Goal: Task Accomplishment & Management: Manage account settings

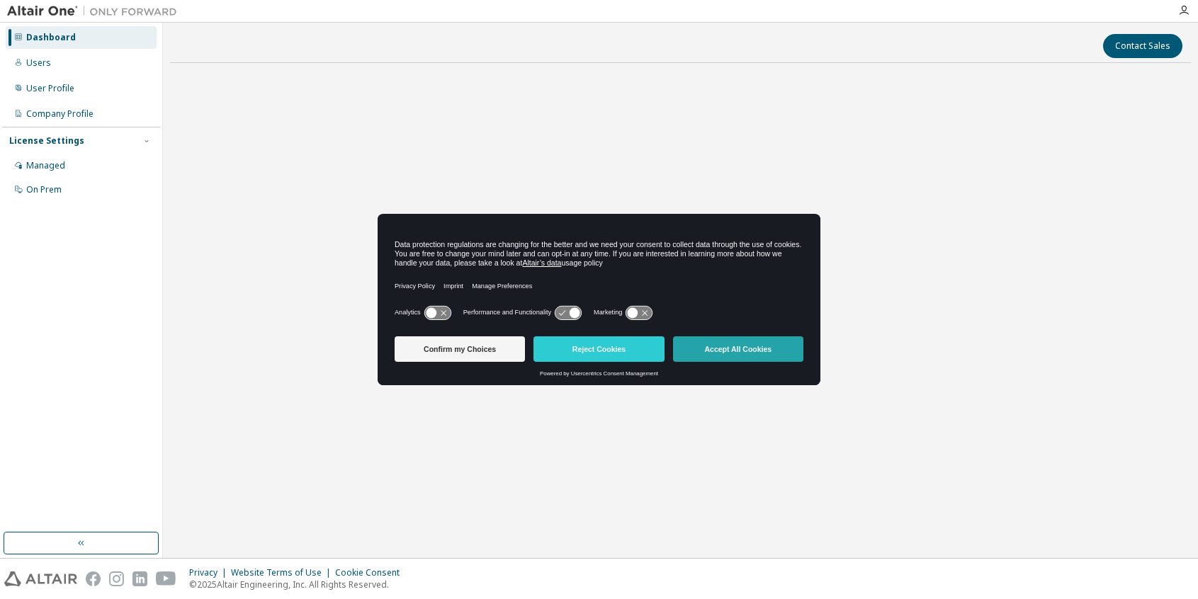
click at [711, 352] on button "Accept All Cookies" at bounding box center [738, 350] width 130 height 26
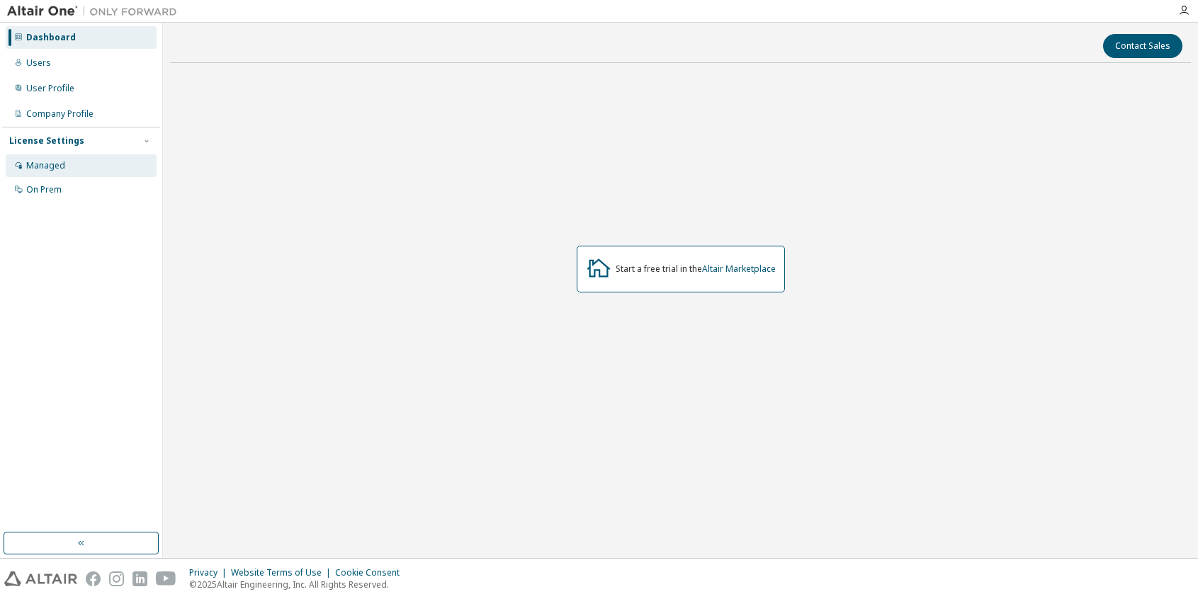
click at [57, 161] on div "Managed" at bounding box center [45, 165] width 39 height 11
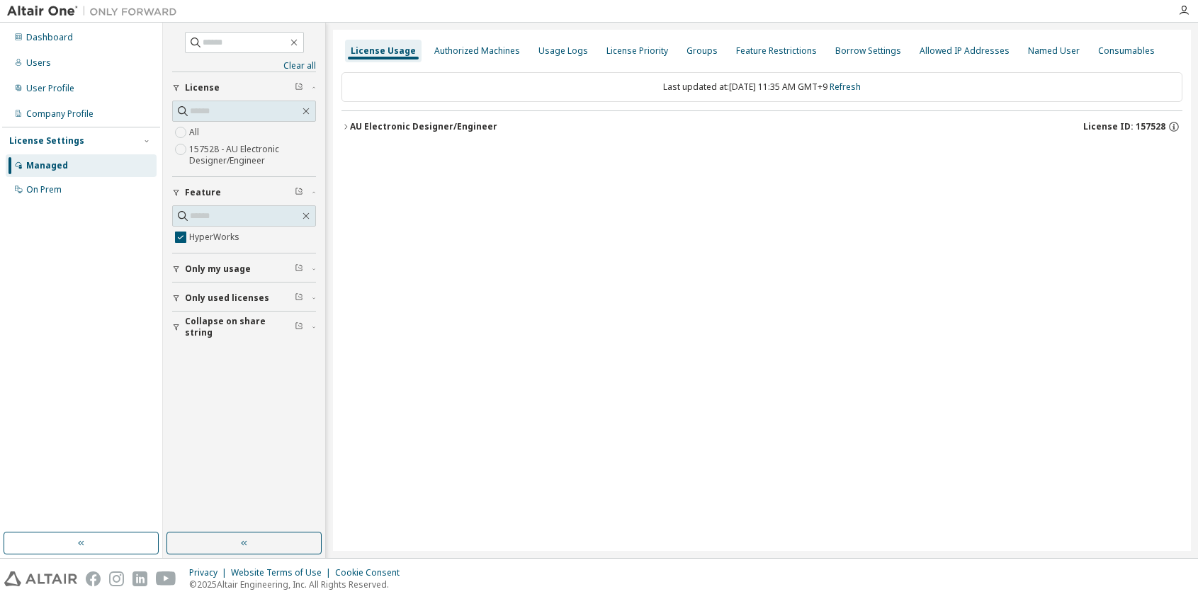
click at [346, 128] on icon "button" at bounding box center [345, 126] width 3 height 5
click at [354, 153] on div "HyperWorks 0 of 20000 used v26.0 Expire date: [DATE]" at bounding box center [762, 154] width 816 height 29
click at [367, 159] on div "HyperWorks" at bounding box center [427, 156] width 128 height 13
click at [52, 44] on div "Dashboard" at bounding box center [81, 37] width 151 height 23
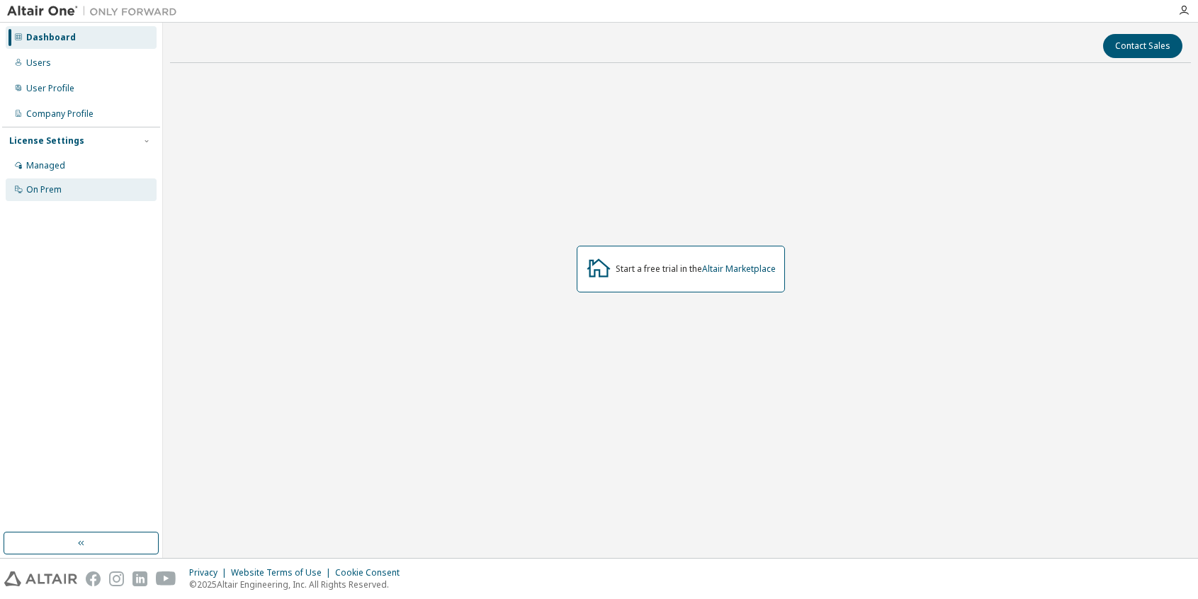
click at [50, 186] on div "On Prem" at bounding box center [43, 189] width 35 height 11
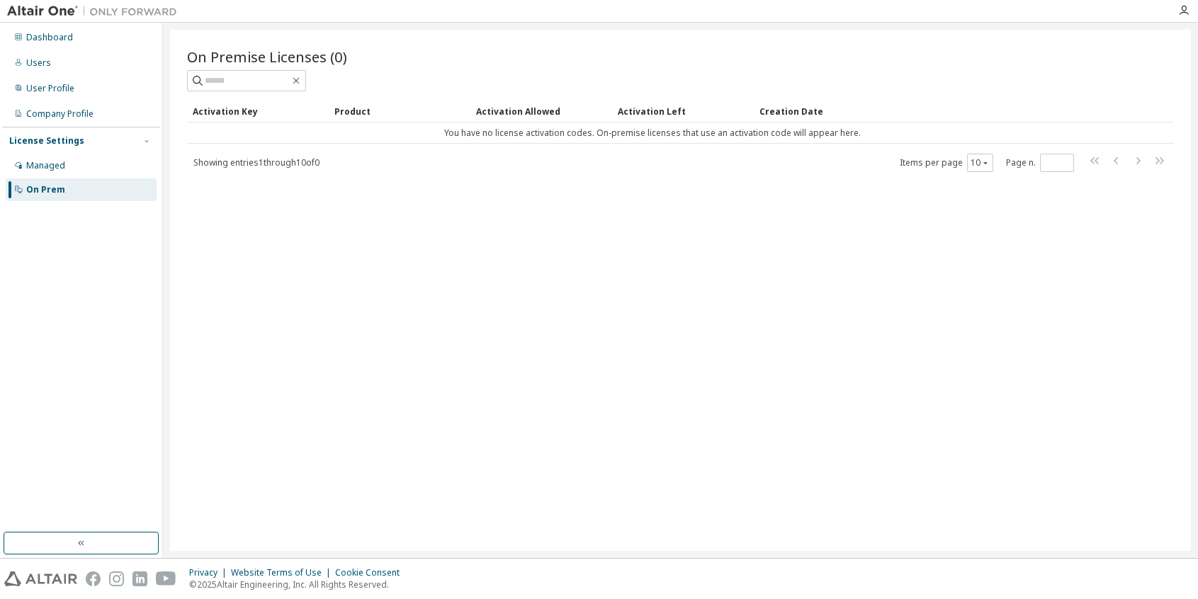
drag, startPoint x: 937, startPoint y: 260, endPoint x: 942, endPoint y: 236, distance: 24.7
click at [937, 260] on div "On Premise Licenses (0) Clear Load Save Save As Field Operator Value Select fil…" at bounding box center [680, 290] width 1021 height 521
click at [74, 162] on div "Managed" at bounding box center [81, 165] width 151 height 23
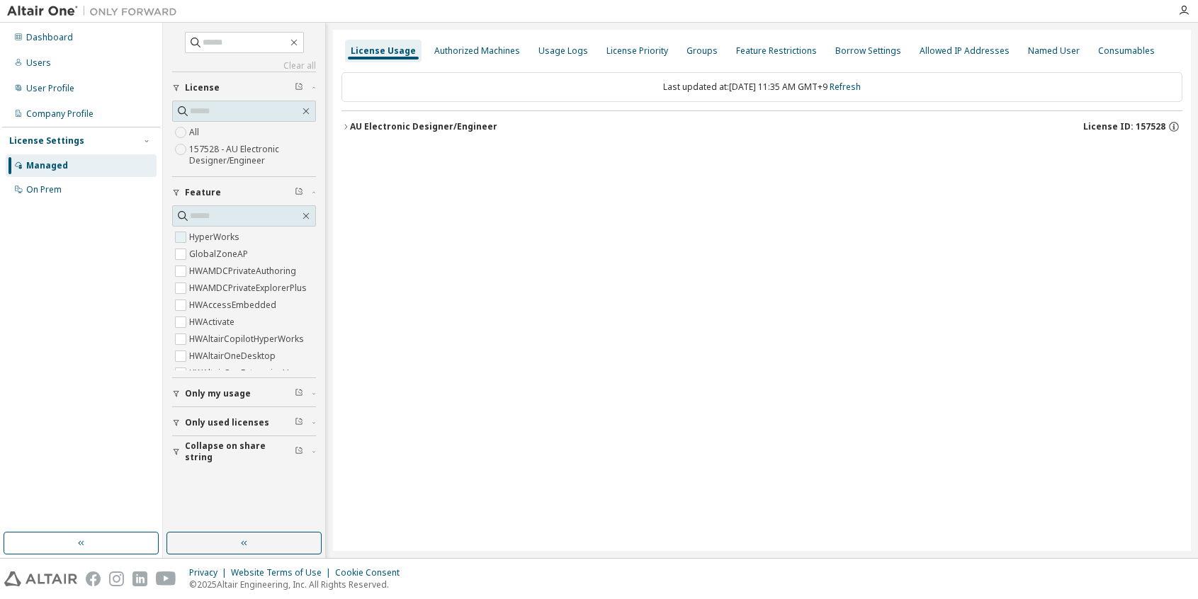
click at [207, 239] on label "HyperWorks" at bounding box center [215, 237] width 53 height 17
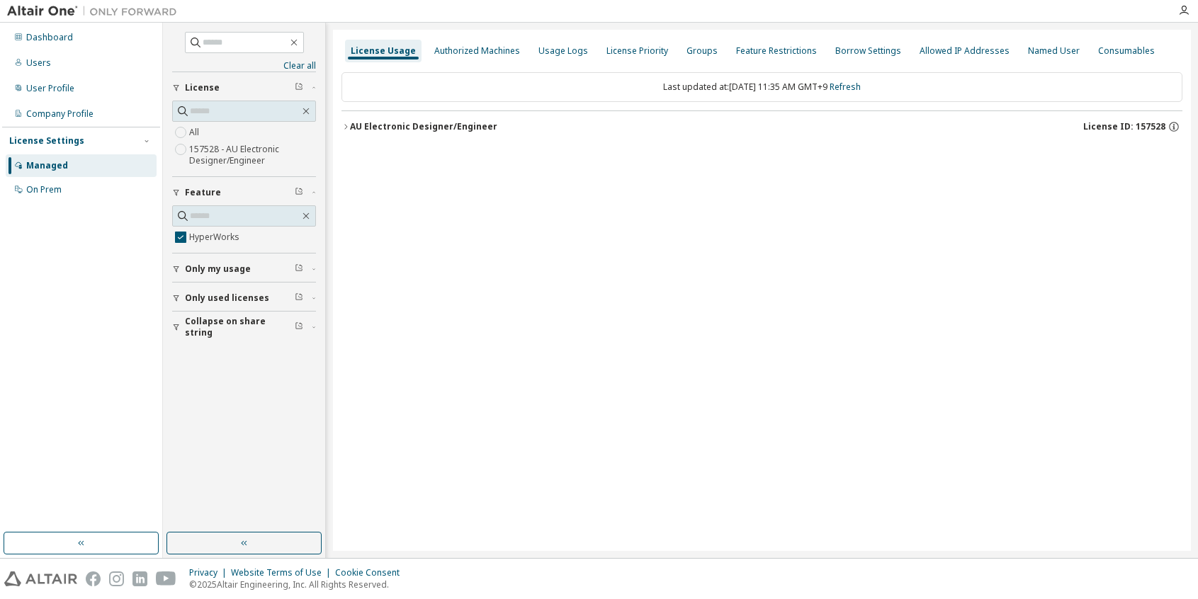
click at [466, 121] on div "AU Electronic Designer/Engineer" at bounding box center [423, 126] width 147 height 11
drag, startPoint x: 358, startPoint y: 157, endPoint x: 428, endPoint y: 161, distance: 70.2
click at [428, 161] on div "HyperWorks 0 of 20000 used v26.0 Expire date: [DATE]" at bounding box center [762, 154] width 816 height 29
copy div "HyperWorks"
